Goal: Find contact information: Find contact information

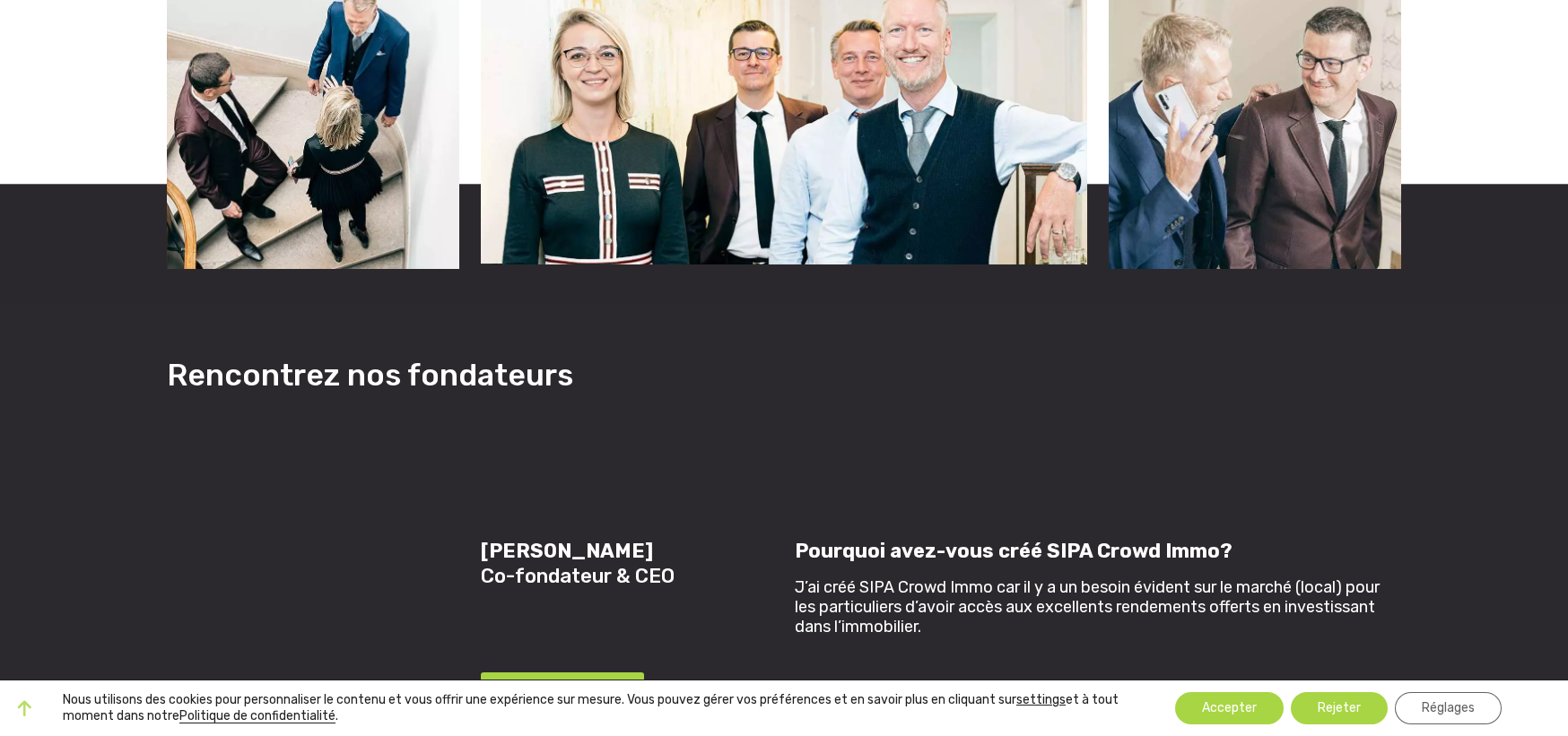
scroll to position [1045, 0]
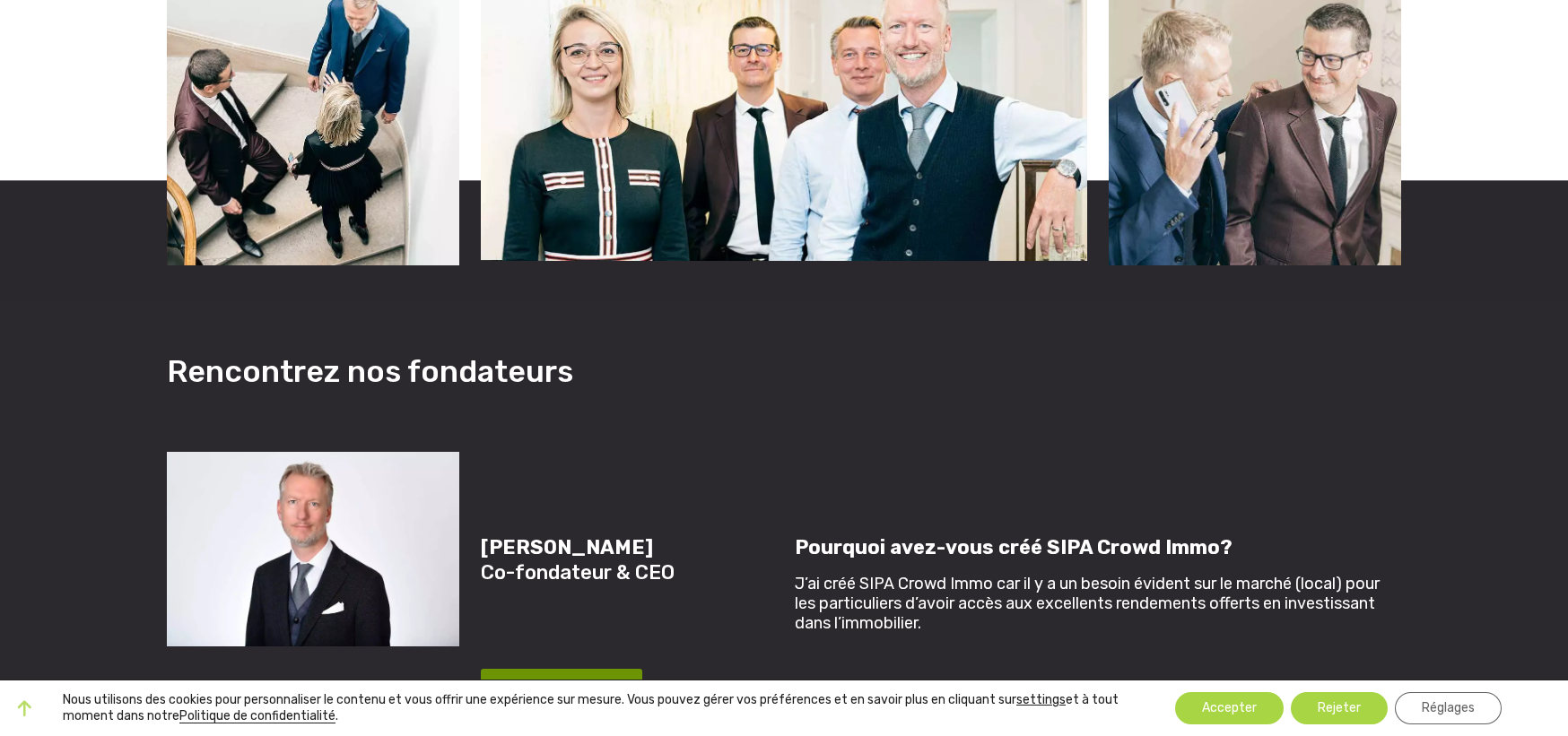
click at [539, 669] on button "EN SAVOIR PLUS" at bounding box center [561, 691] width 161 height 45
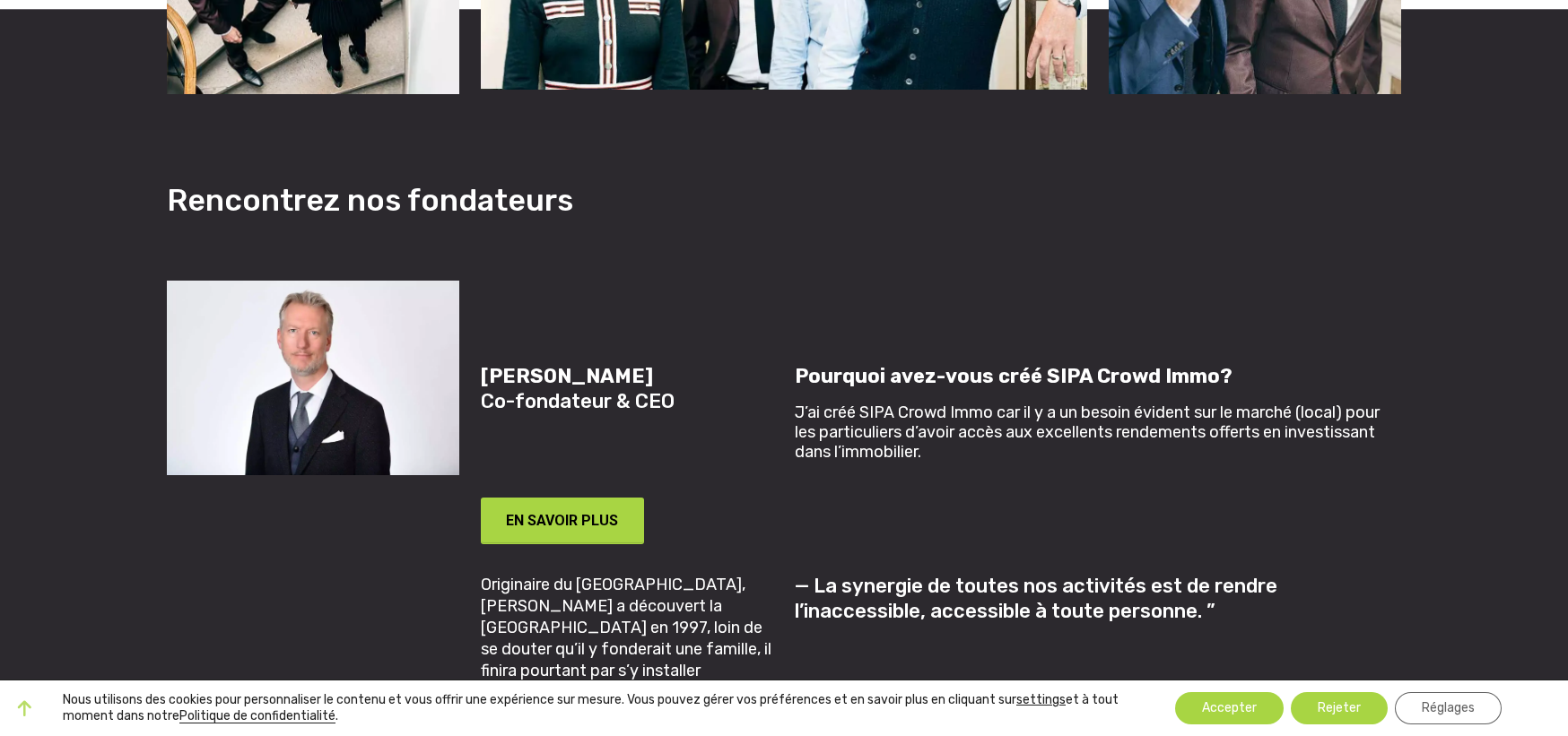
scroll to position [1222, 0]
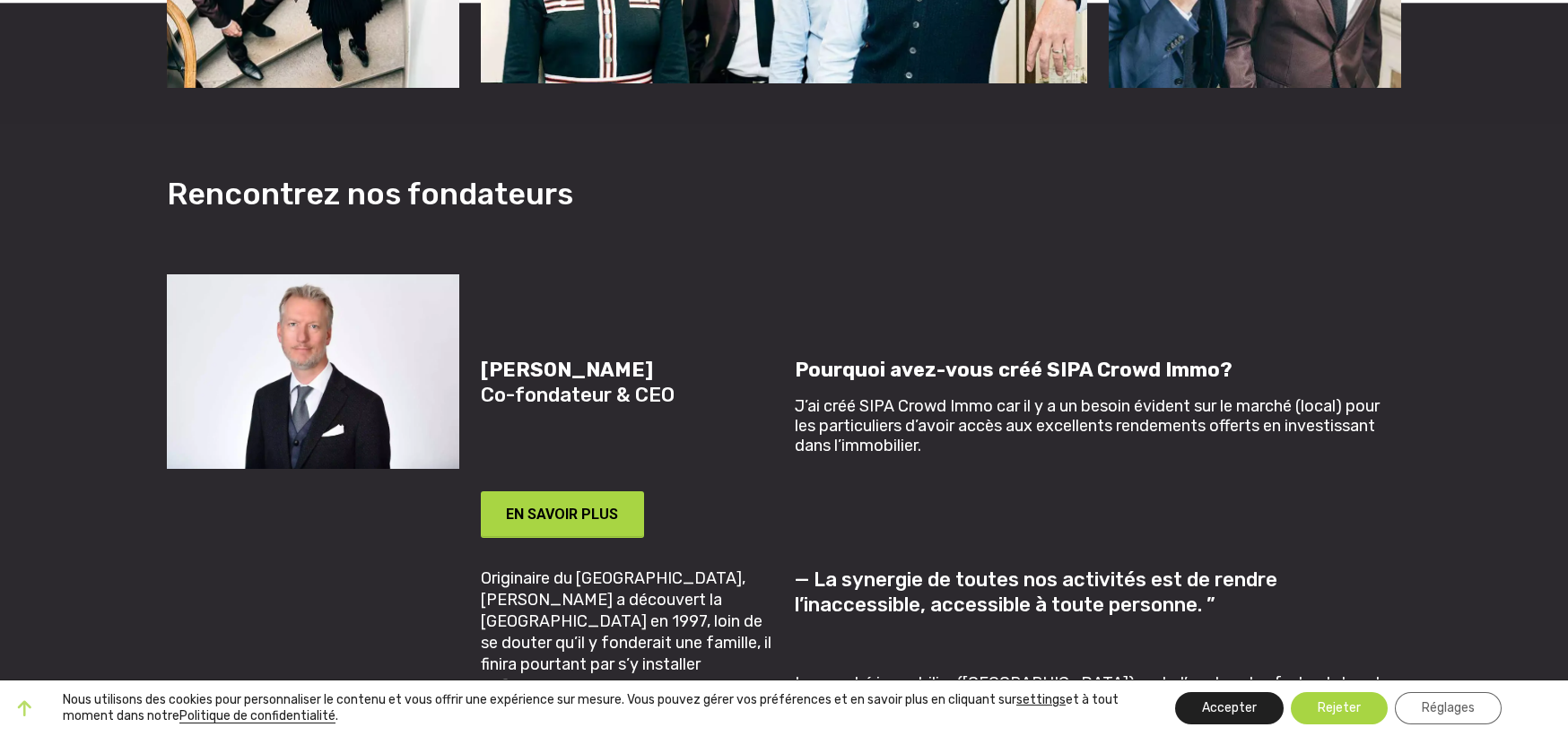
click at [1218, 715] on button "Accepter" at bounding box center [1229, 708] width 108 height 33
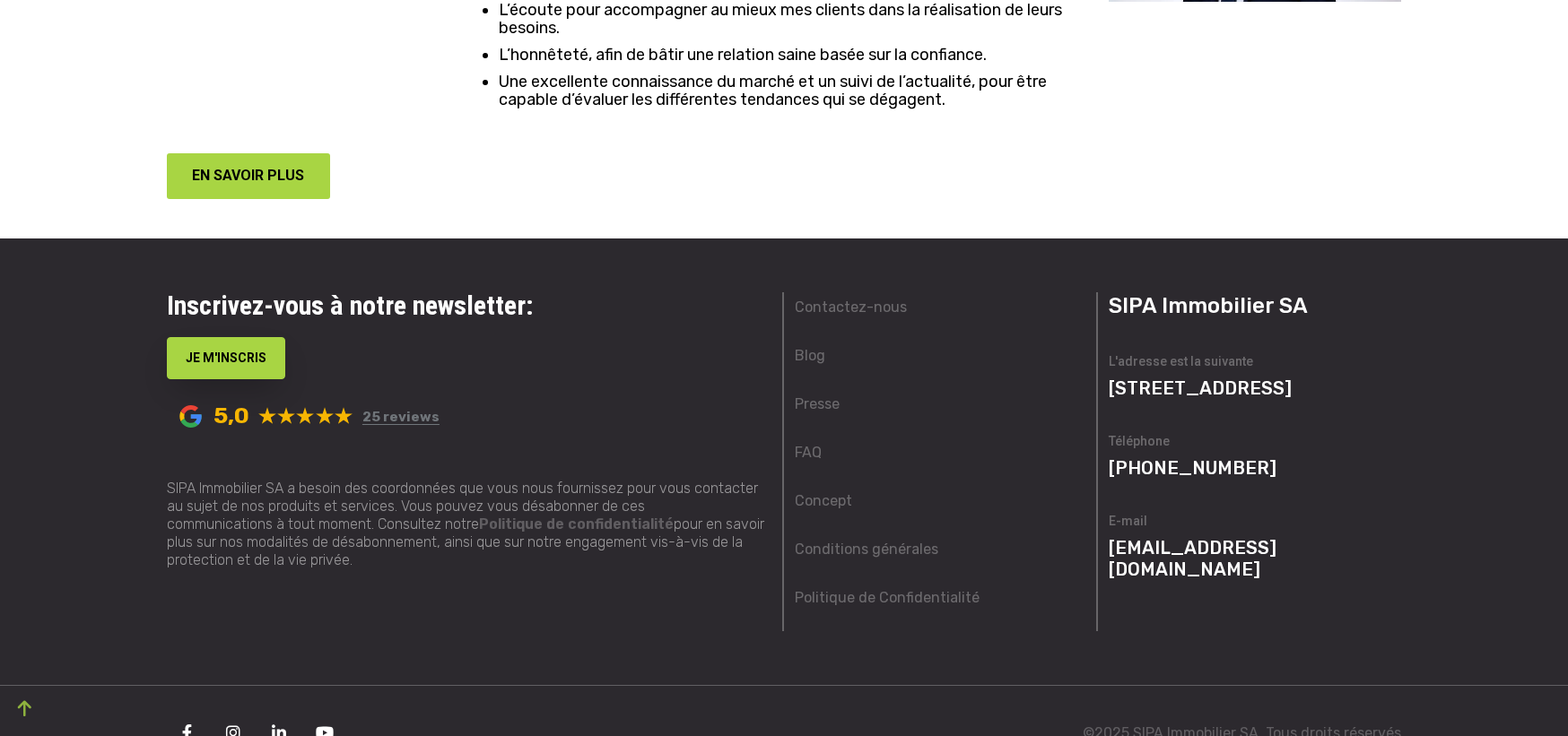
scroll to position [4697, 0]
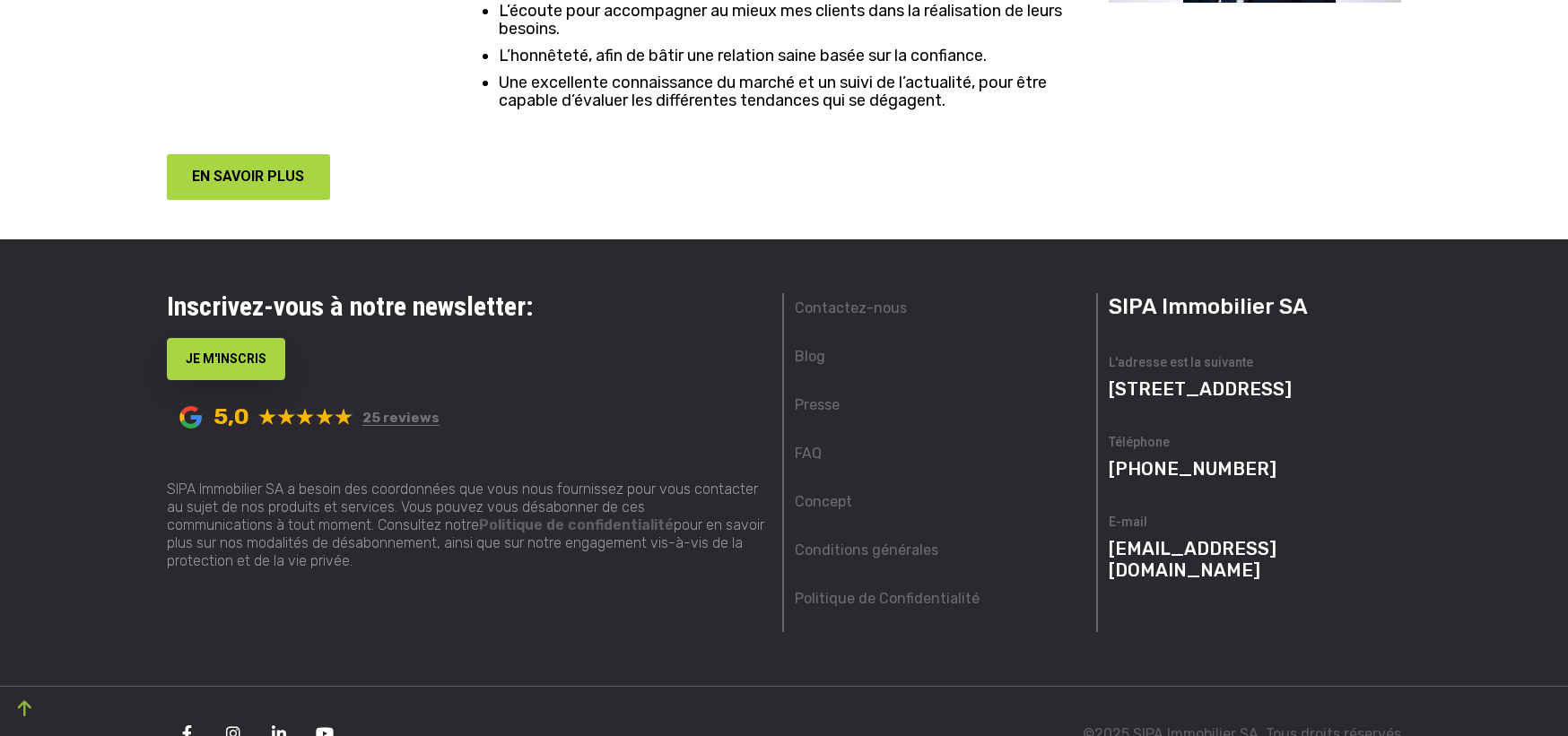
click at [1154, 538] on link "[EMAIL_ADDRESS][DOMAIN_NAME]" at bounding box center [1193, 560] width 168 height 43
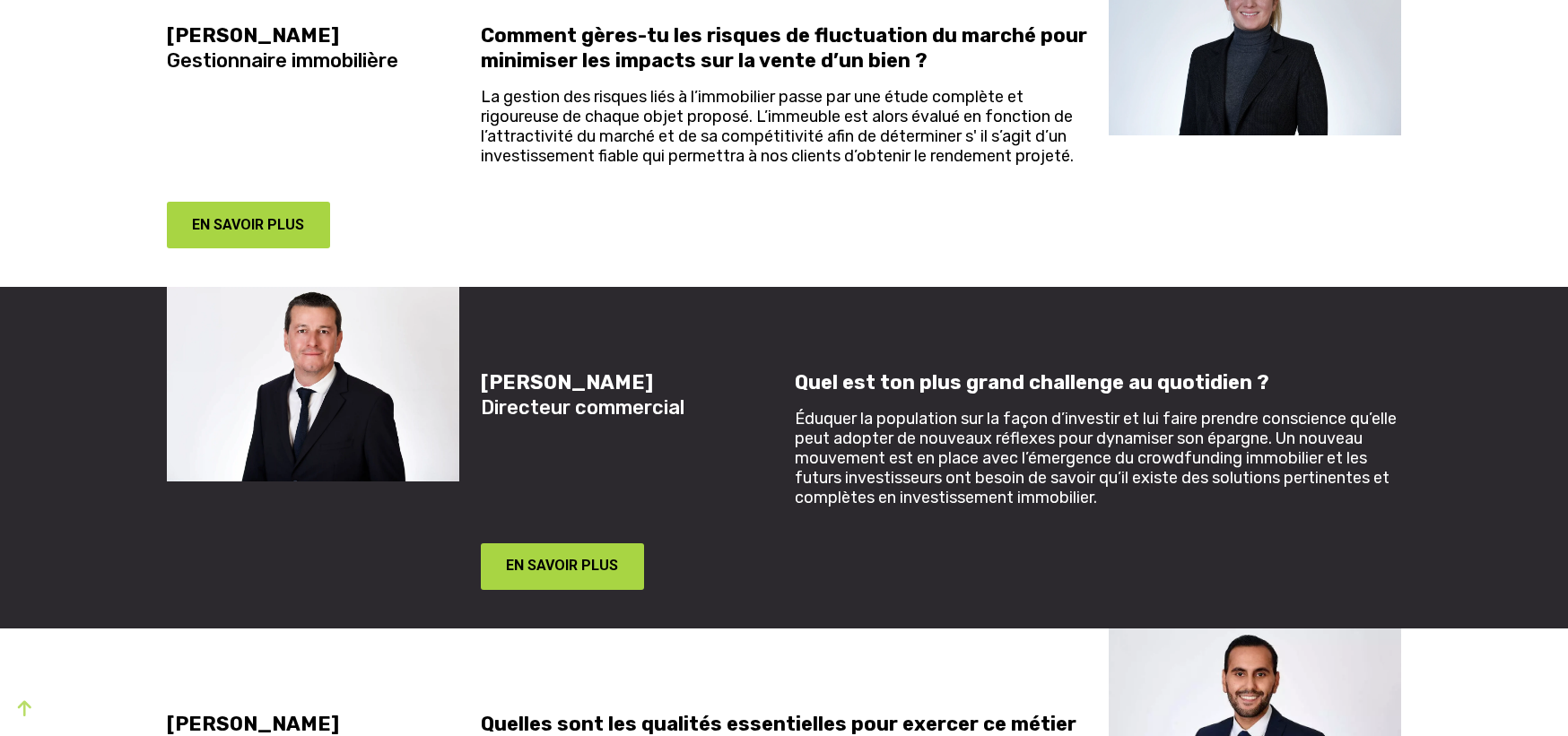
scroll to position [4701, 0]
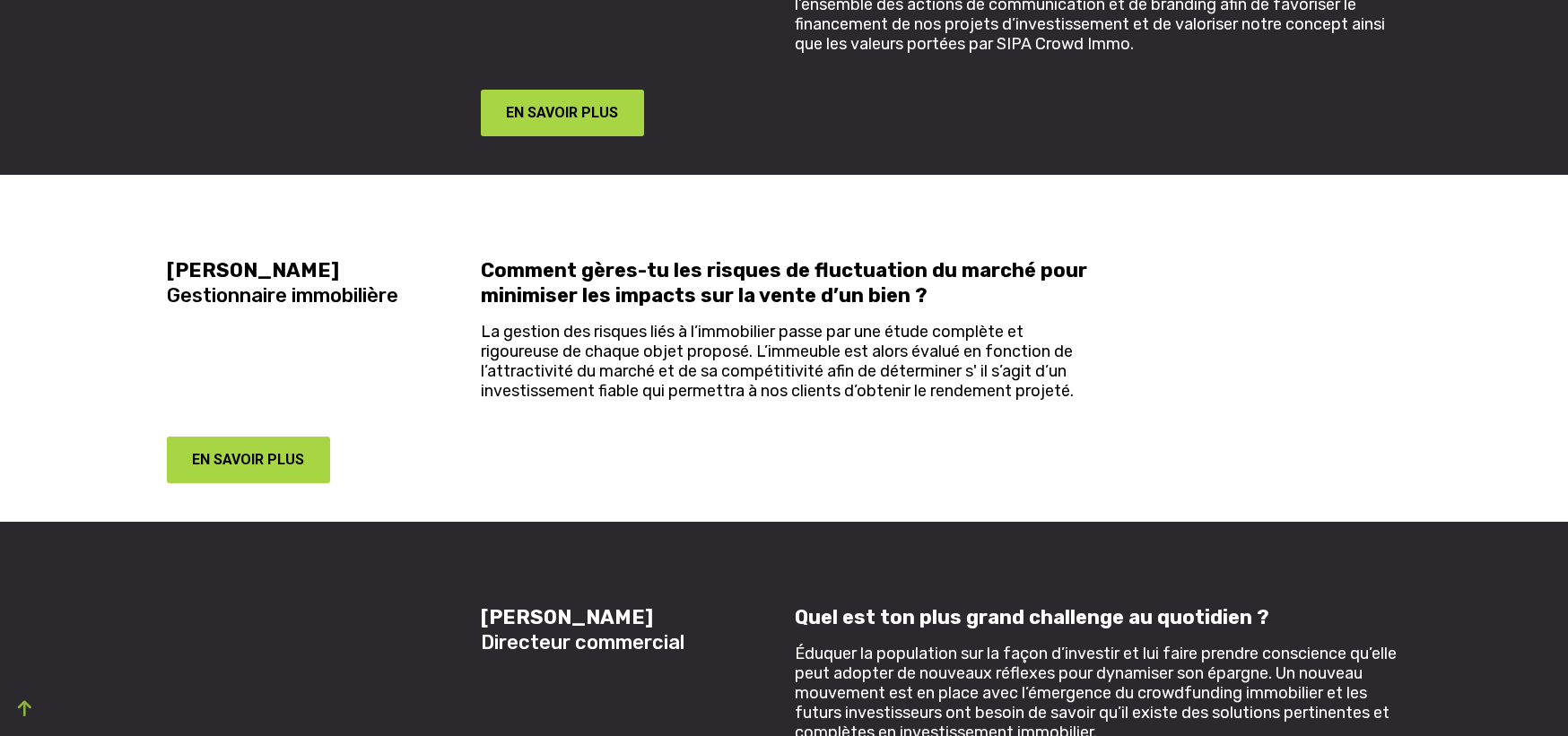
scroll to position [3105, 0]
